Goal: Check status: Check status

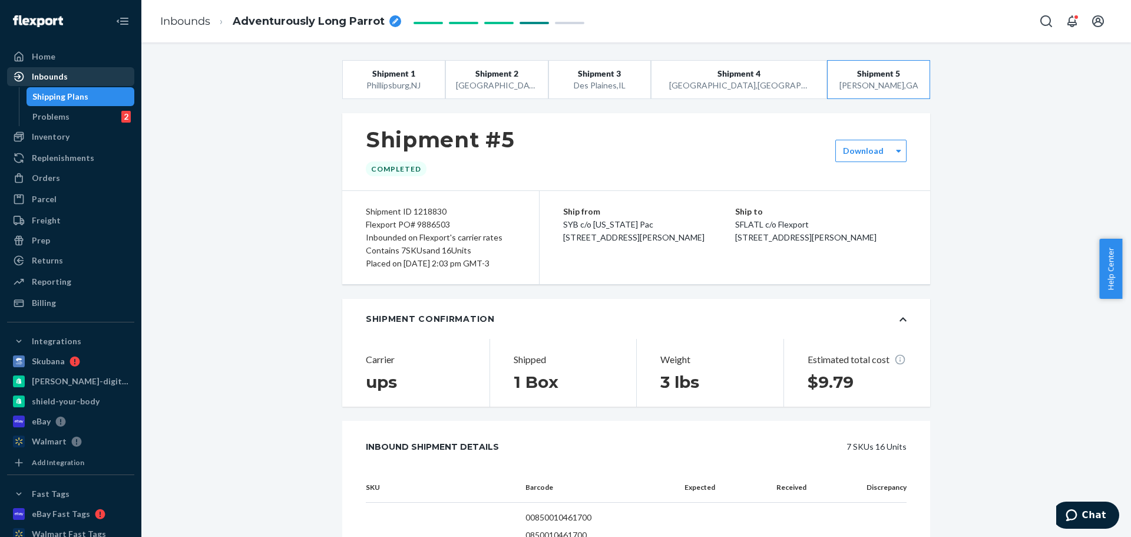
click at [73, 80] on div "Inbounds" at bounding box center [70, 76] width 125 height 16
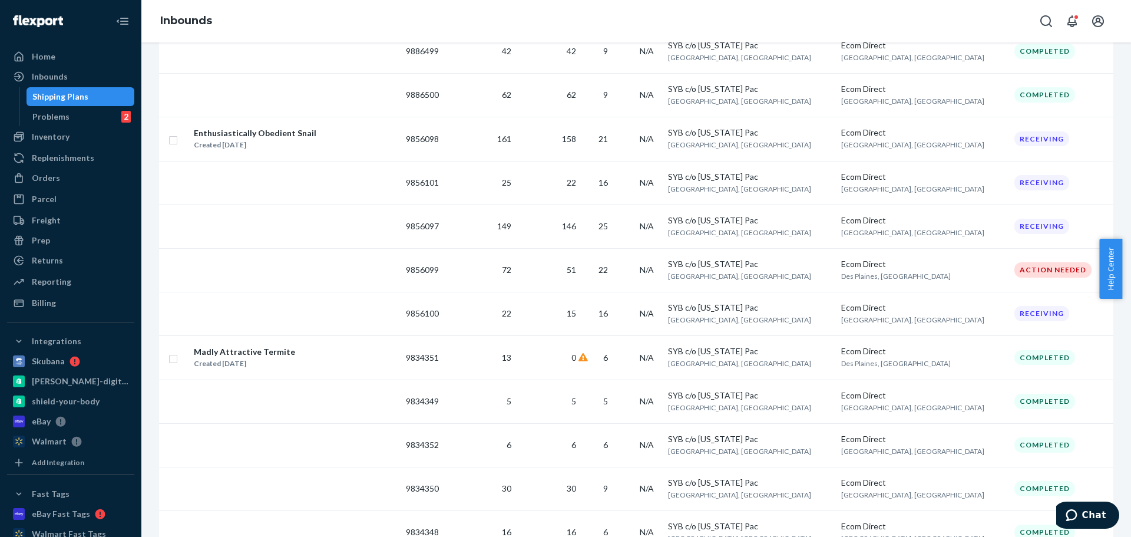
scroll to position [177, 0]
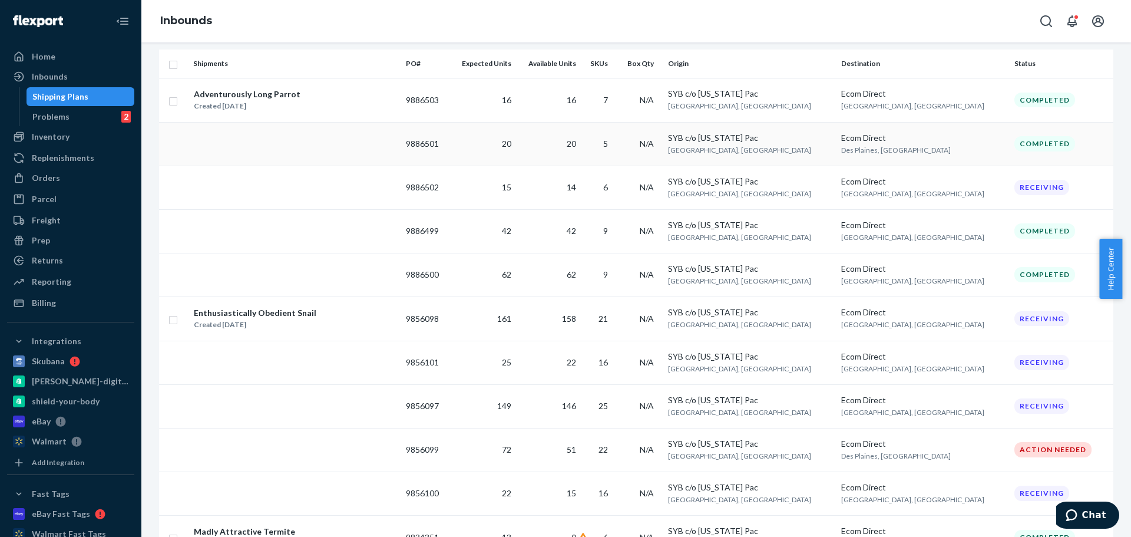
click at [506, 144] on td "20" at bounding box center [483, 144] width 67 height 44
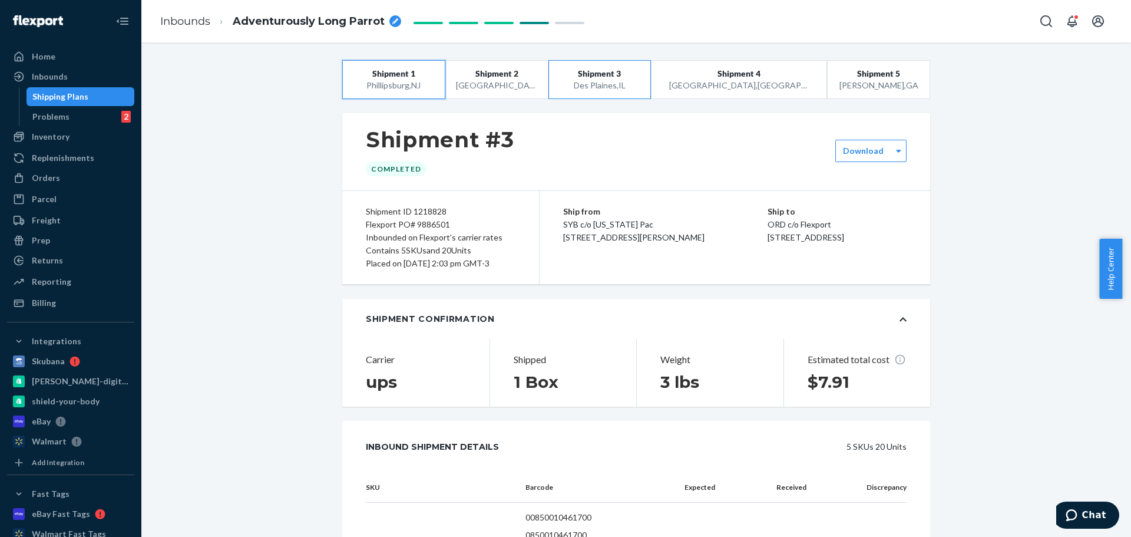
click at [405, 73] on span "Shipment 1" at bounding box center [393, 74] width 43 height 12
click at [501, 72] on span "Shipment 2" at bounding box center [496, 74] width 43 height 12
click at [623, 82] on div "Des Plaines , [GEOGRAPHIC_DATA]" at bounding box center [599, 86] width 81 height 12
click at [750, 72] on span "Shipment 4" at bounding box center [739, 74] width 43 height 12
click at [857, 77] on span "Shipment 5" at bounding box center [878, 74] width 43 height 12
